Goal: Share content

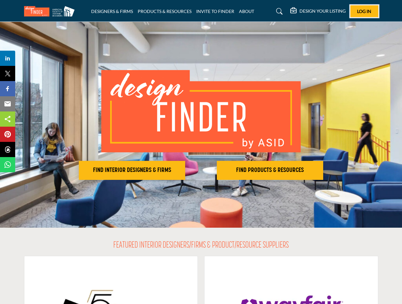
click at [364, 11] on span "Log In" at bounding box center [364, 11] width 14 height 5
click at [132, 170] on h2 "FIND INTERIOR DESIGNERS & FIRMS" at bounding box center [132, 170] width 103 height 8
click at [270, 170] on h2 "FIND PRODUCTS & RESOURCES" at bounding box center [270, 170] width 103 height 8
click at [8, 58] on span "Share" at bounding box center [11, 58] width 18 height 8
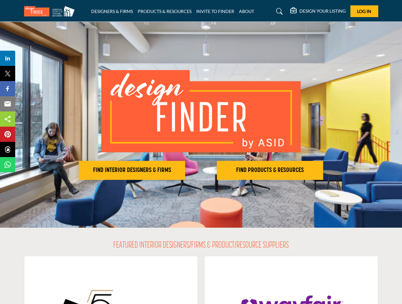
click at [8, 73] on span "Tweet" at bounding box center [11, 74] width 18 height 8
click at [8, 89] on span "Share" at bounding box center [11, 89] width 18 height 8
click at [8, 104] on span "Email" at bounding box center [10, 104] width 17 height 8
click at [8, 119] on span "Share" at bounding box center [11, 119] width 18 height 8
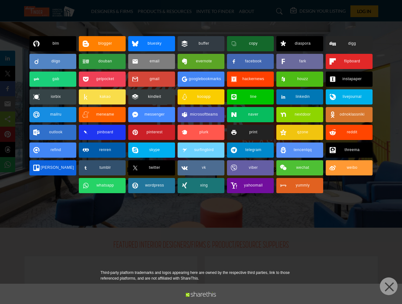
click at [8, 134] on span "Pin" at bounding box center [8, 134] width 12 height 8
